Goal: Information Seeking & Learning: Learn about a topic

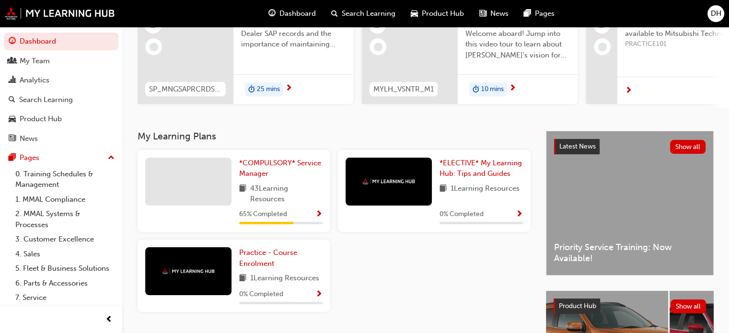
scroll to position [116, 0]
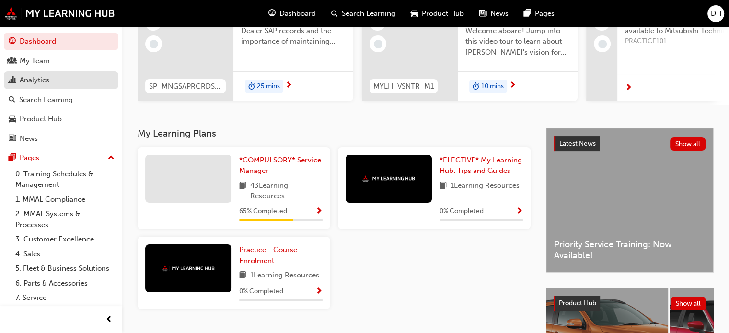
click at [42, 81] on div "Analytics" at bounding box center [35, 80] width 30 height 11
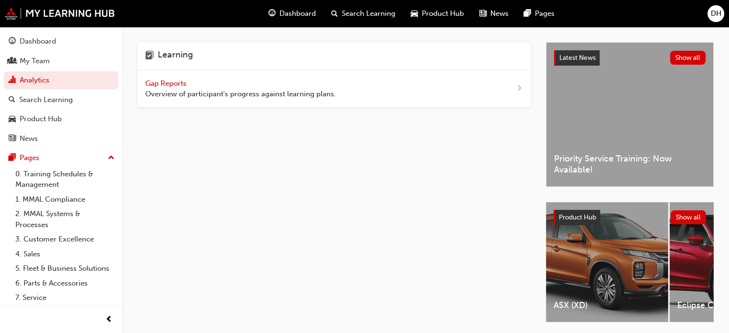
click at [185, 93] on span "Overview of participant's progress against learning plans." at bounding box center [240, 94] width 191 height 11
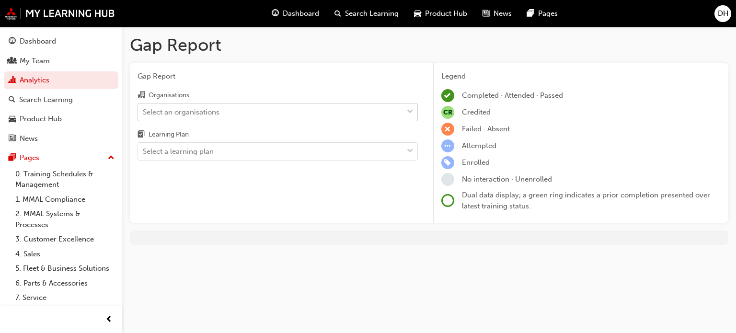
click at [232, 111] on div "Select an organisations" at bounding box center [270, 112] width 265 height 17
click at [144, 111] on input "Organisations Select an organisations" at bounding box center [143, 111] width 1 height 8
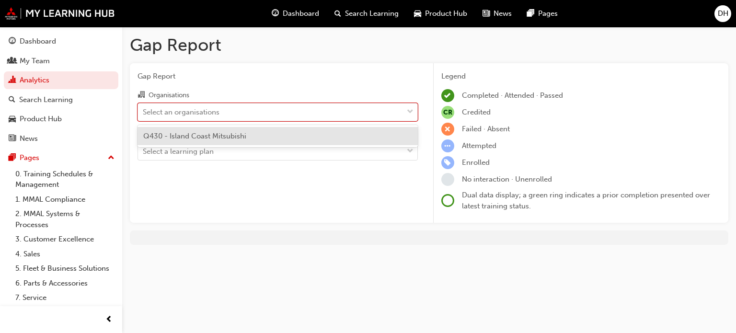
click at [221, 132] on span "Q430 - Island Coast Mitsubishi" at bounding box center [194, 136] width 103 height 9
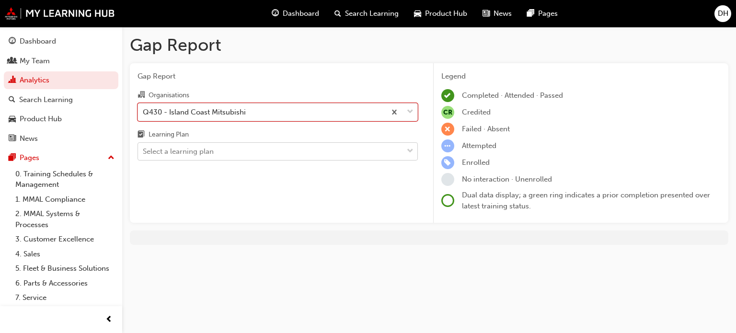
click at [217, 159] on div "Select a learning plan" at bounding box center [270, 151] width 265 height 17
click at [144, 155] on input "Learning Plan Select a learning plan" at bounding box center [143, 151] width 1 height 8
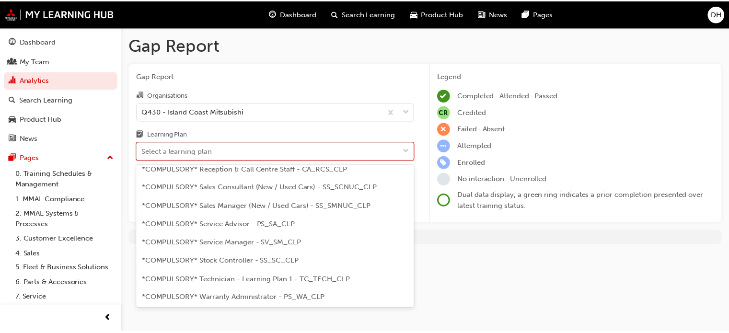
scroll to position [300, 0]
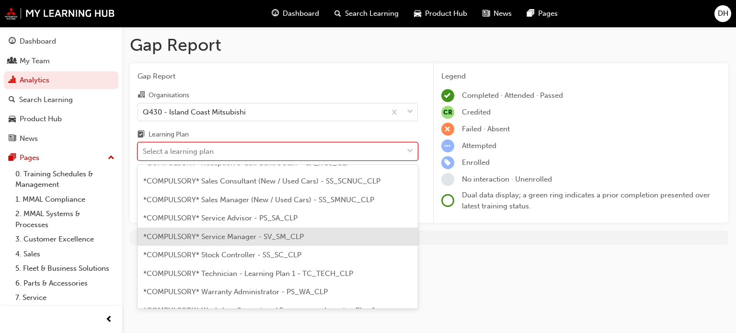
click at [300, 228] on div "*COMPULSORY* Service Manager - SV_SM_CLP" at bounding box center [278, 237] width 280 height 19
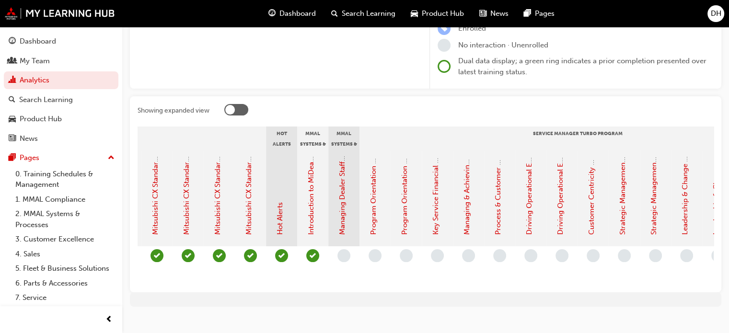
scroll to position [0, 755]
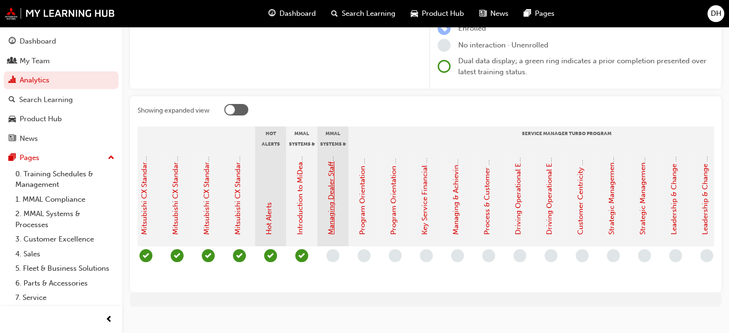
click at [333, 187] on link "Managing Dealer Staff SAP Records" at bounding box center [331, 176] width 9 height 117
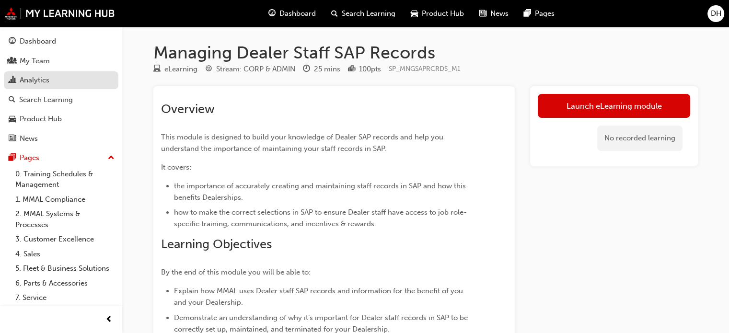
click at [46, 76] on div "Analytics" at bounding box center [35, 80] width 30 height 11
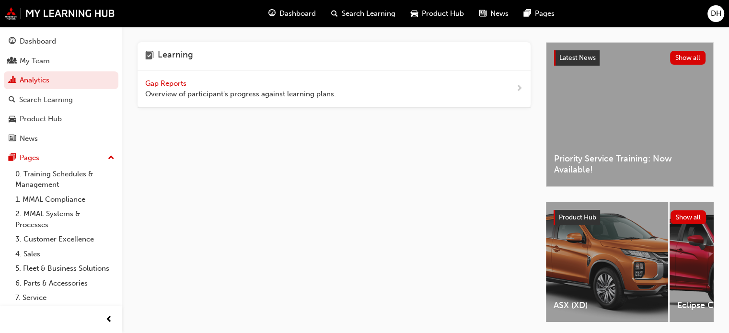
click at [172, 95] on span "Overview of participant's progress against learning plans." at bounding box center [240, 94] width 191 height 11
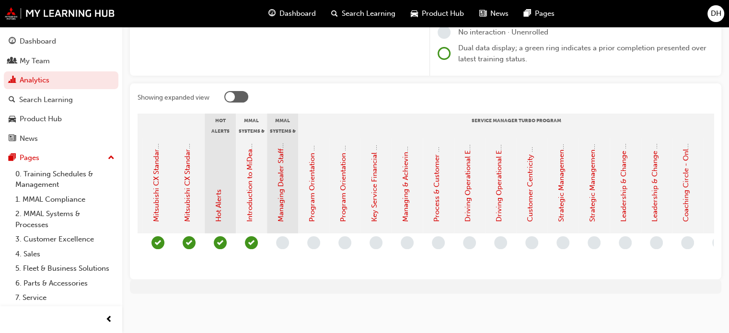
scroll to position [0, 804]
click at [314, 187] on link "Program Orientation - Face to Face Instructor Led Session (Service Manager Turb…" at bounding box center [313, 68] width 9 height 307
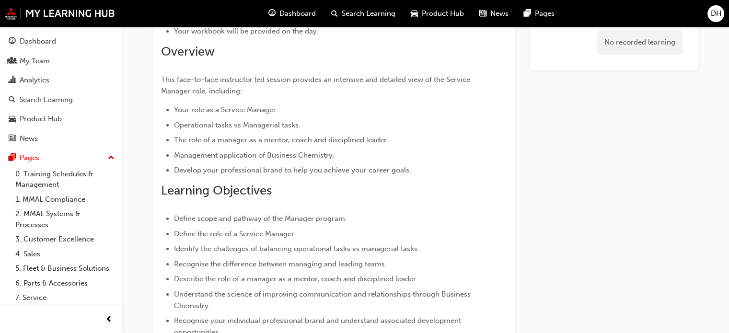
scroll to position [20, 0]
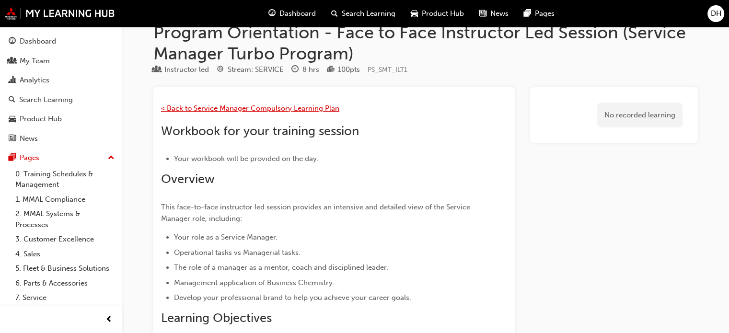
click at [230, 108] on span "< Back to Service Manager Compulsory Learning Plan" at bounding box center [250, 108] width 178 height 9
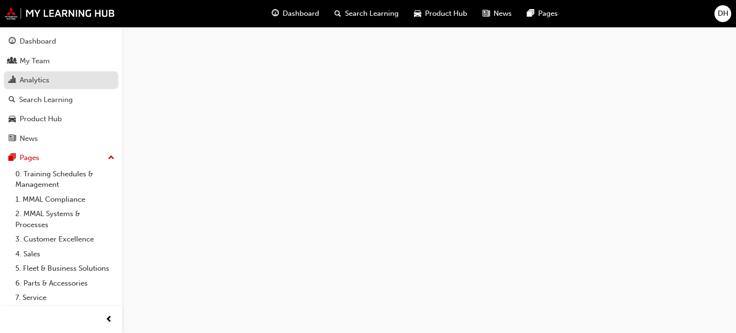
click at [27, 82] on div "Analytics" at bounding box center [35, 80] width 30 height 11
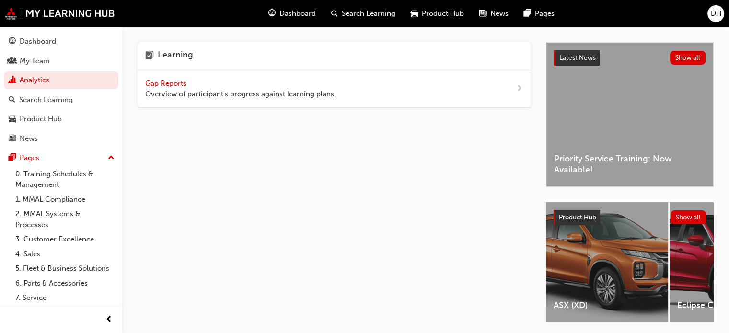
click at [154, 84] on span "Gap Reports" at bounding box center [166, 83] width 43 height 9
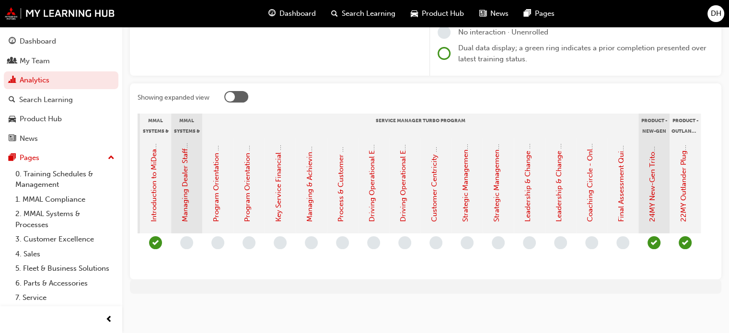
scroll to position [0, 919]
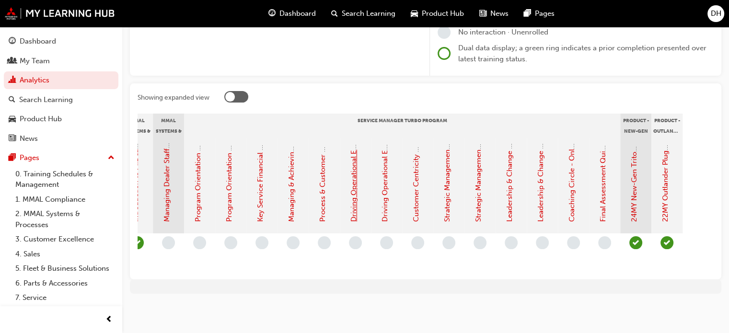
click at [354, 194] on link "Driving Operational Excellence - Face to Face Instructor Led Session (Service M…" at bounding box center [353, 51] width 9 height 341
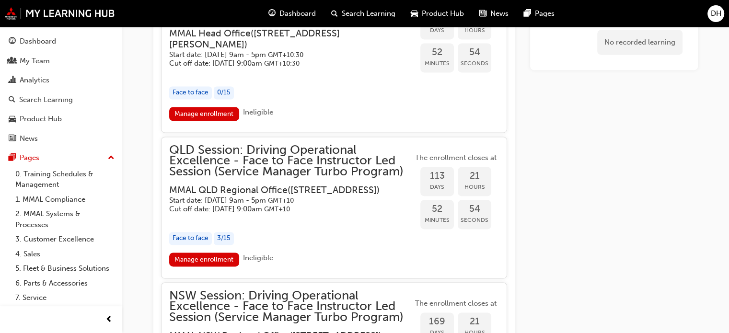
scroll to position [1424, 0]
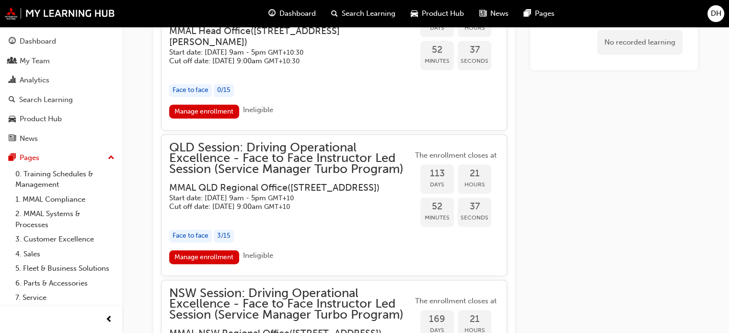
click at [192, 242] on div "Face to face" at bounding box center [190, 236] width 43 height 13
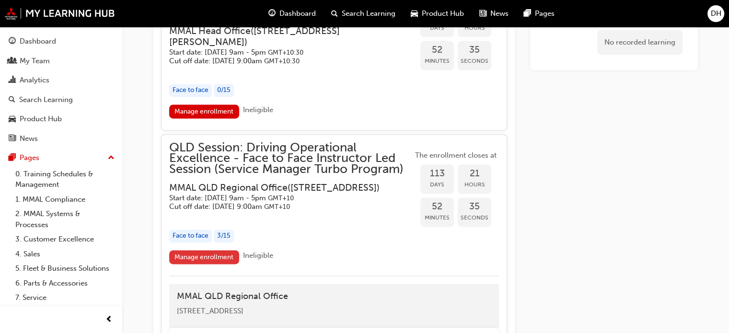
click at [202, 264] on link "Manage enrollment" at bounding box center [204, 257] width 70 height 14
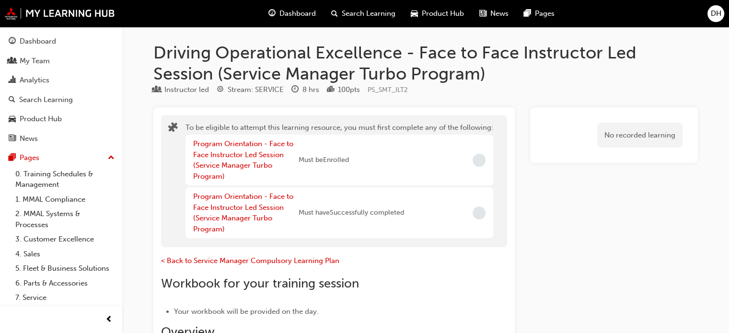
scroll to position [1424, 0]
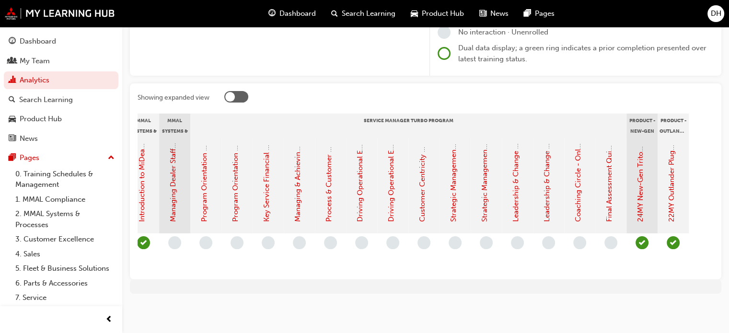
scroll to position [0, 919]
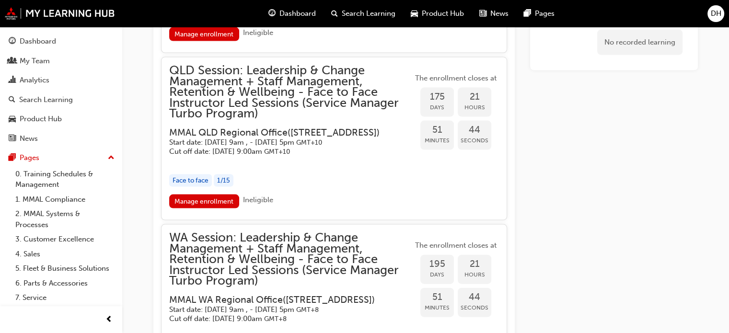
scroll to position [2032, 0]
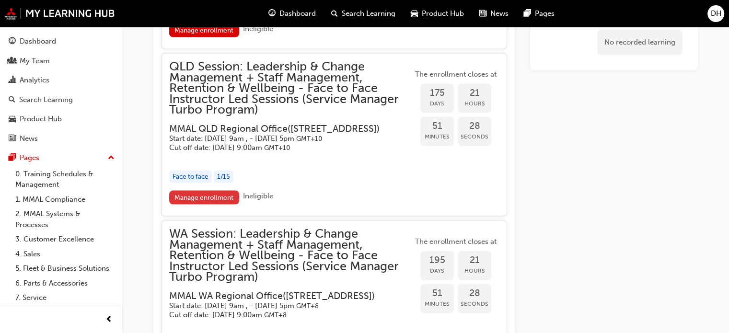
click at [194, 205] on link "Manage enrollment" at bounding box center [204, 198] width 70 height 14
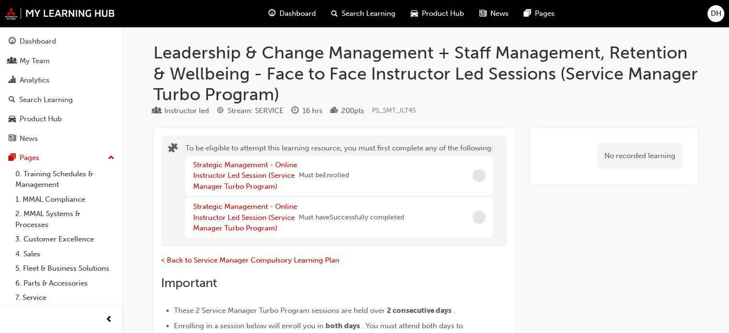
scroll to position [2032, 0]
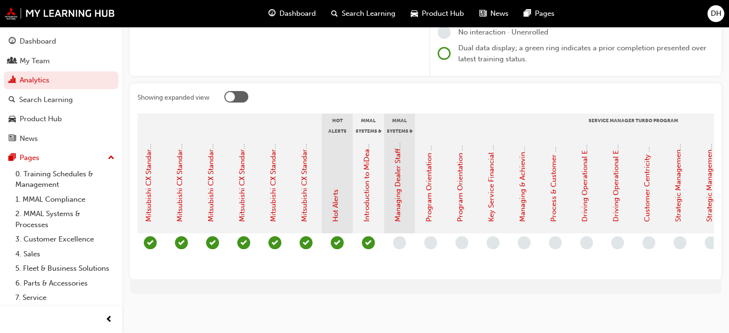
scroll to position [0, 682]
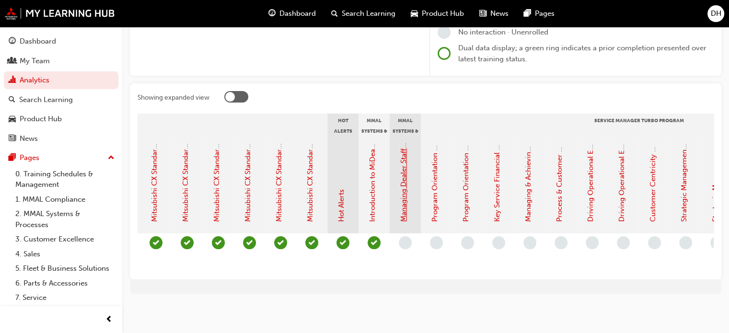
click at [403, 159] on link "Managing Dealer Staff SAP Records" at bounding box center [403, 163] width 9 height 117
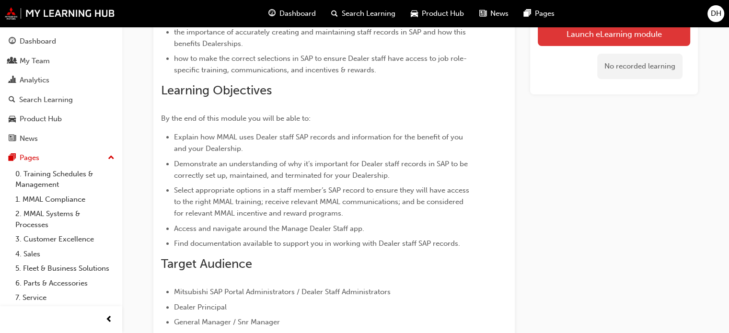
click at [579, 34] on link "Launch eLearning module" at bounding box center [614, 34] width 152 height 24
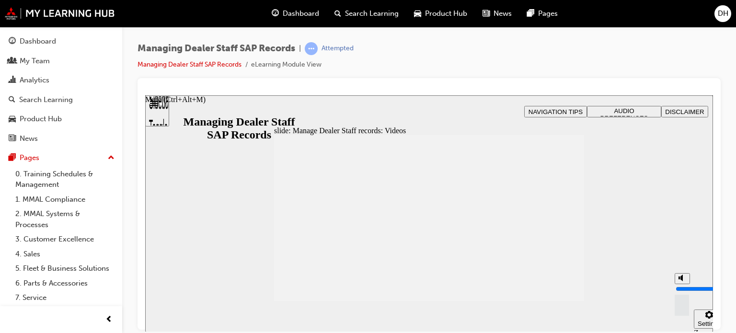
click at [680, 281] on circle "Mute (Ctrl+Alt+M)" at bounding box center [683, 278] width 6 height 6
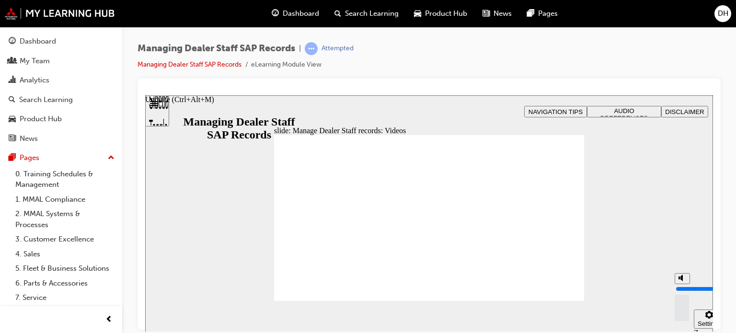
drag, startPoint x: 683, startPoint y: 296, endPoint x: 681, endPoint y: 267, distance: 29.3
type input "10"
click at [681, 285] on input "volume" at bounding box center [707, 289] width 62 height 8
type input "123"
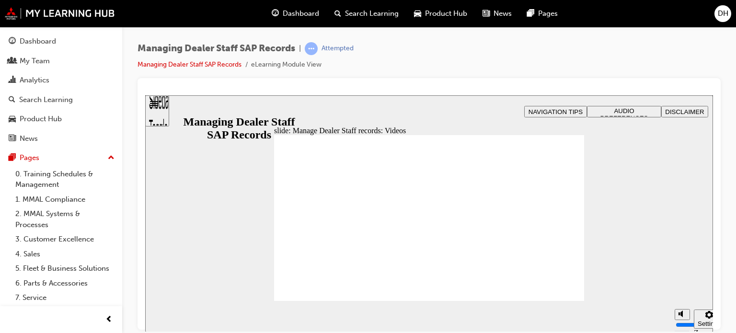
type input "127"
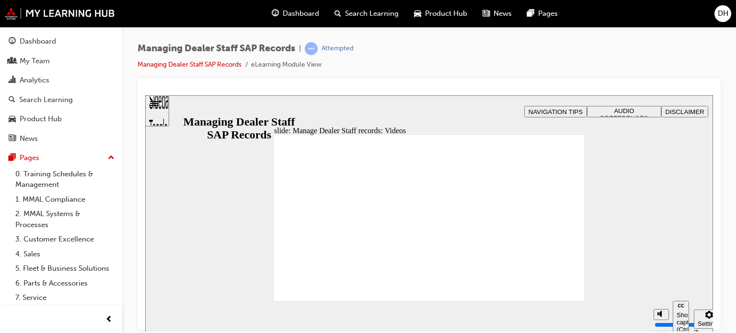
type input "185"
